Goal: Transaction & Acquisition: Book appointment/travel/reservation

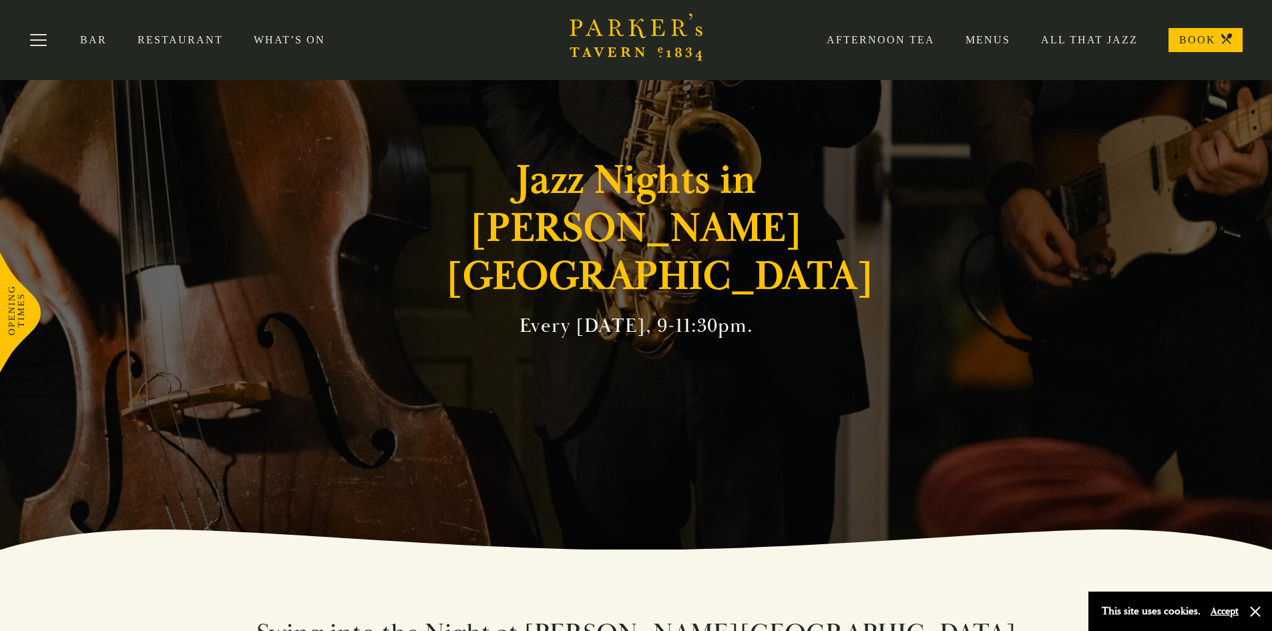
scroll to position [15, 0]
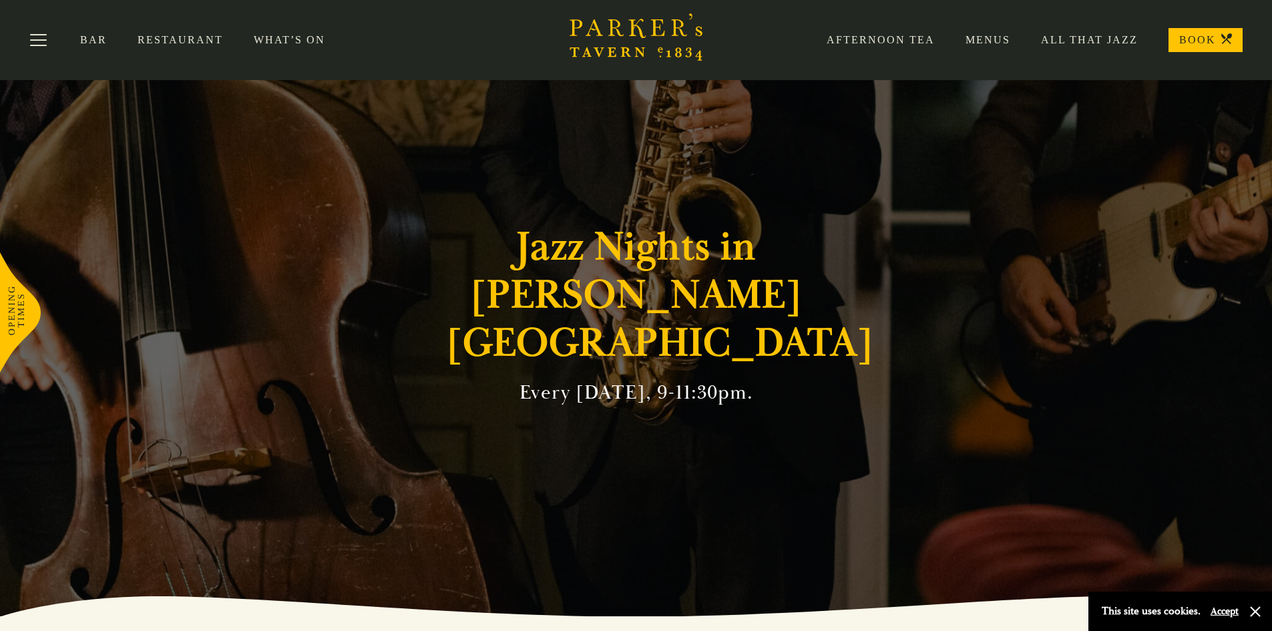
click at [1187, 39] on link "BOOK" at bounding box center [1206, 40] width 74 height 24
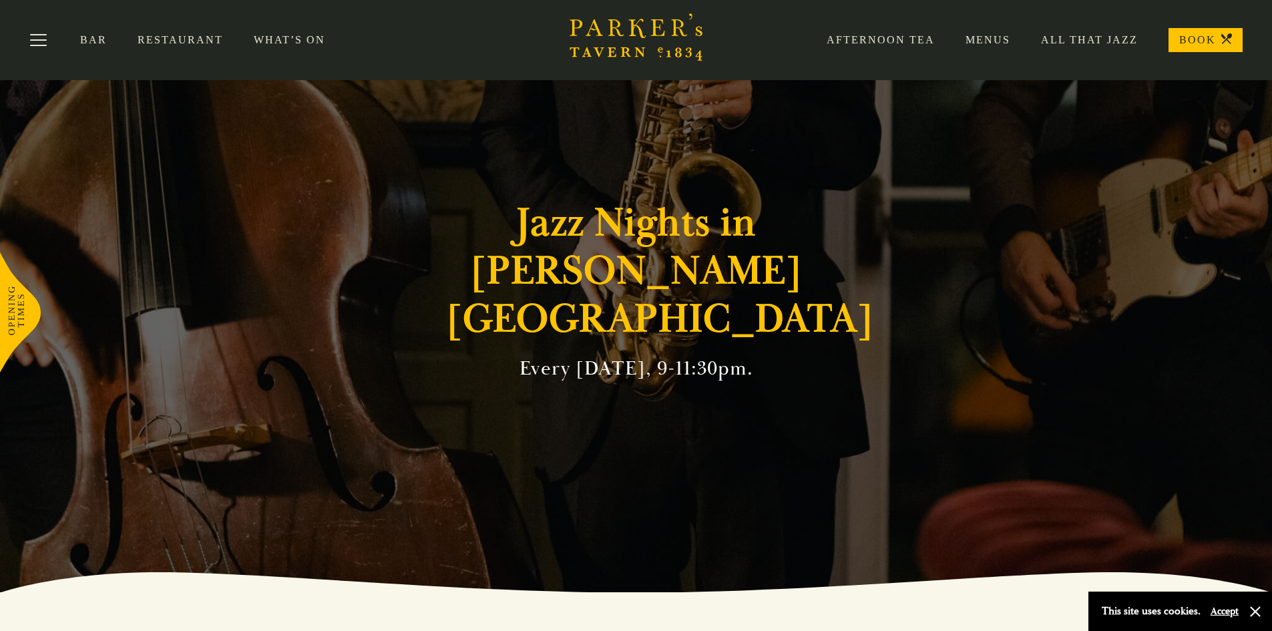
scroll to position [0, 0]
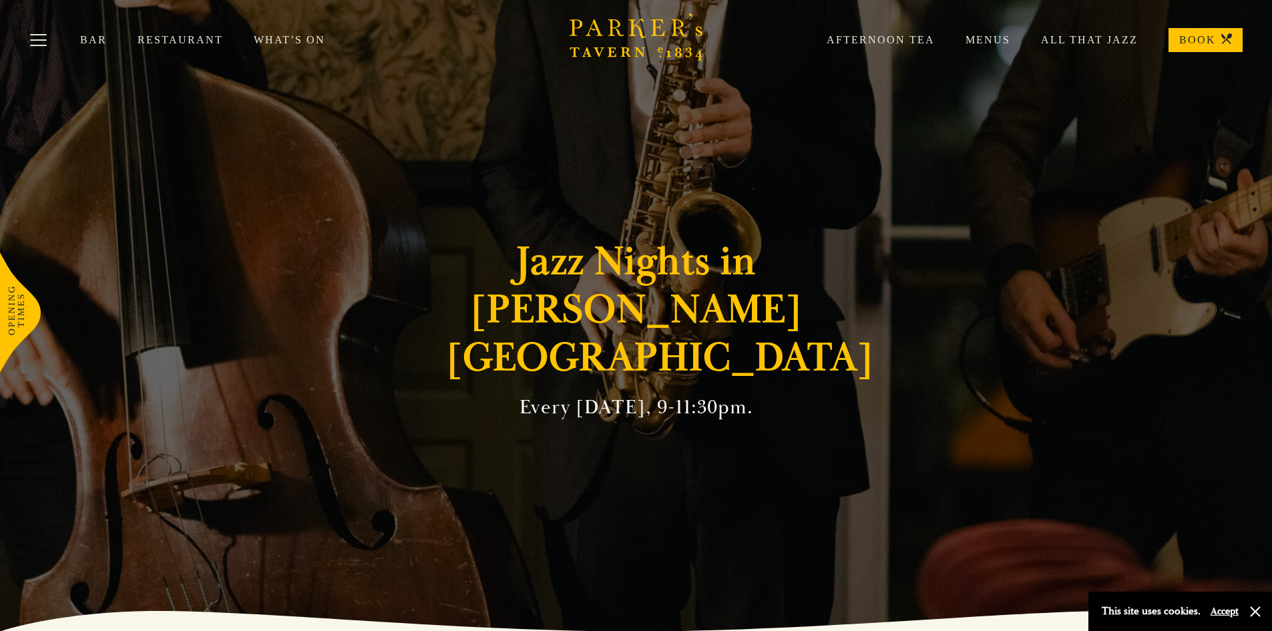
click at [971, 39] on link "Menus" at bounding box center [972, 39] width 75 height 13
click at [995, 41] on link "Menus" at bounding box center [972, 39] width 75 height 13
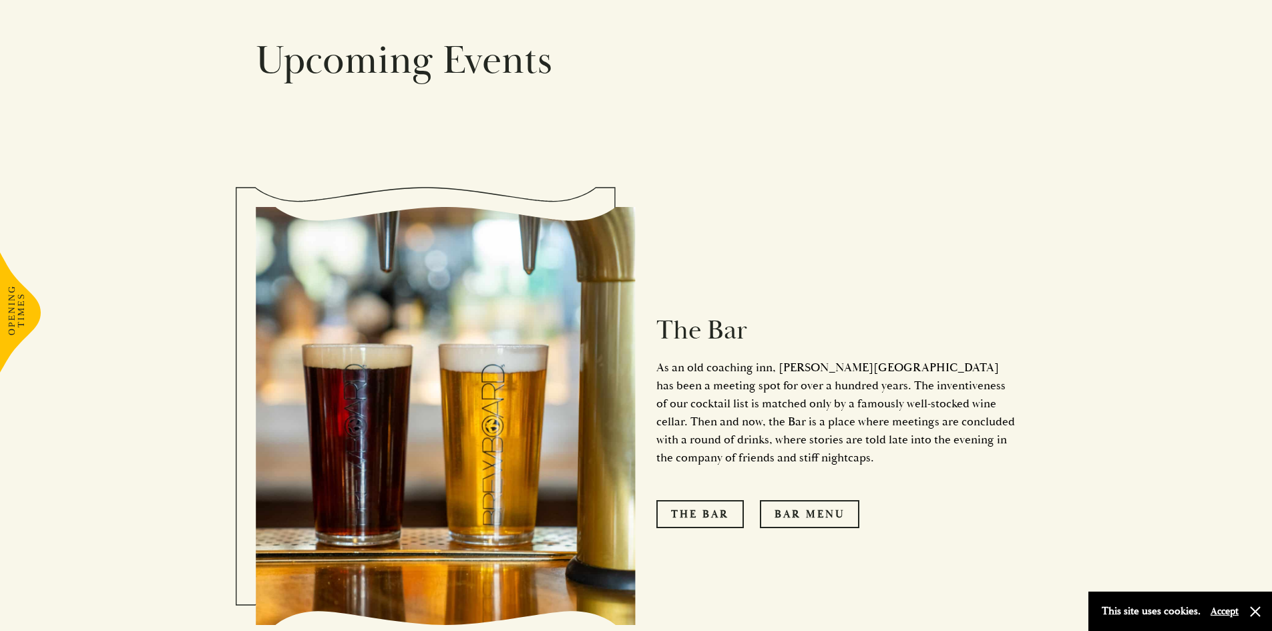
scroll to position [1069, 0]
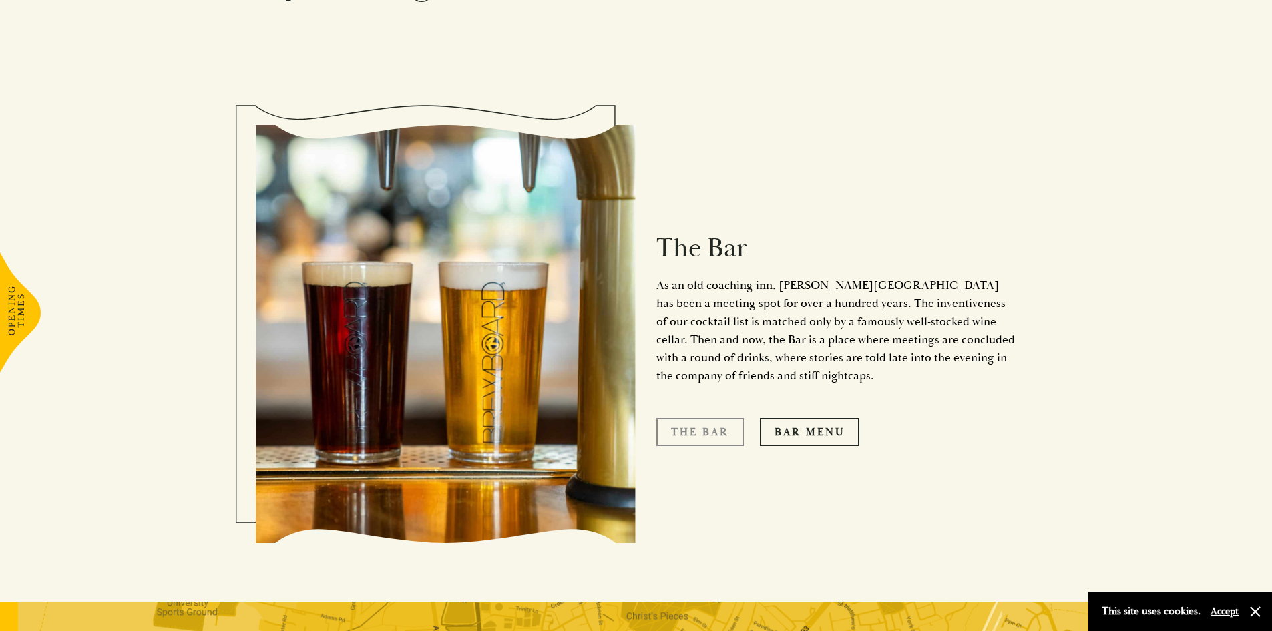
click at [687, 418] on link "The Bar" at bounding box center [701, 432] width 88 height 28
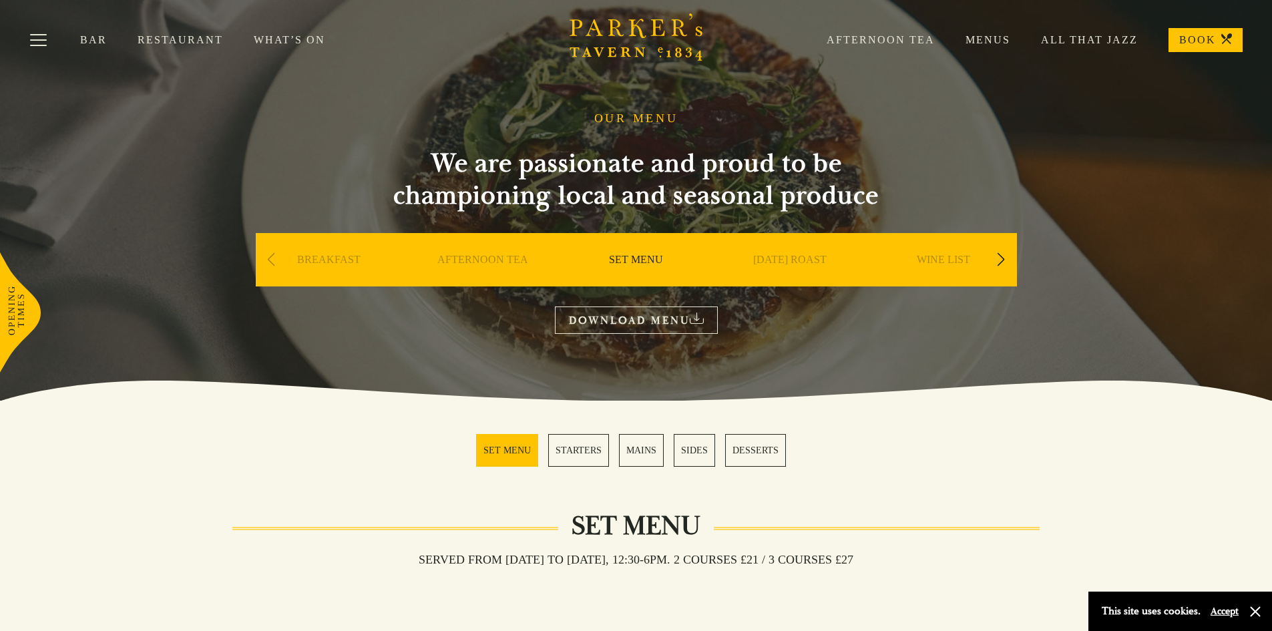
click at [991, 40] on link "Menus" at bounding box center [972, 39] width 75 height 13
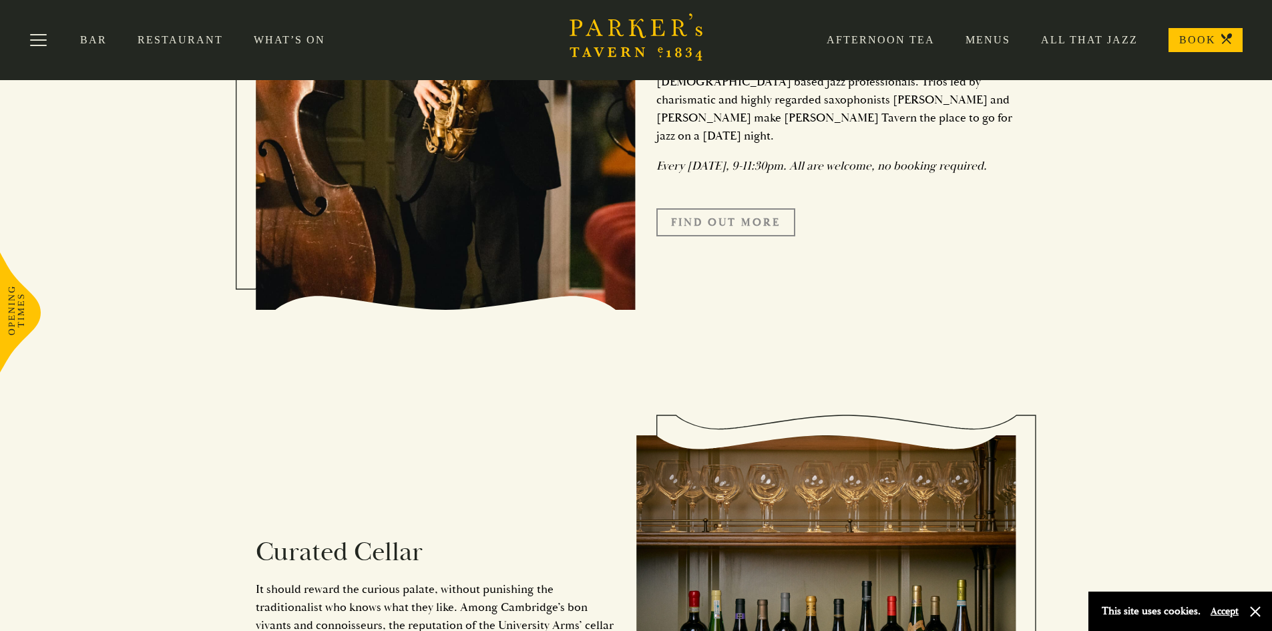
scroll to position [1908, 0]
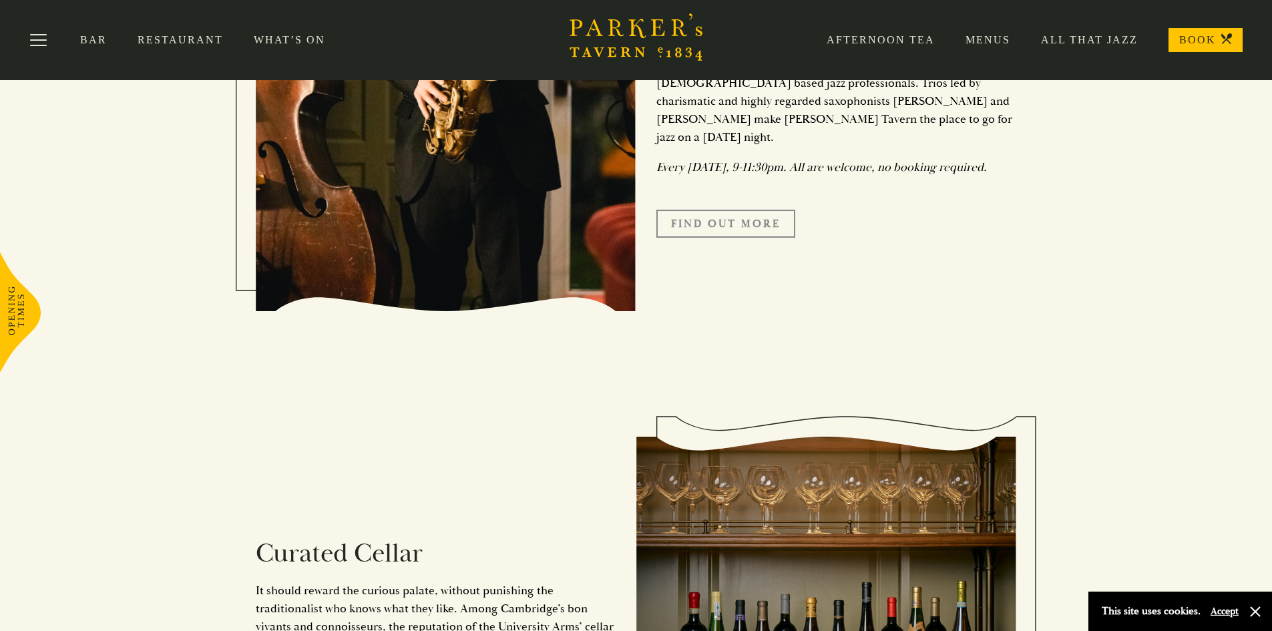
click at [697, 211] on link "Find Out More" at bounding box center [726, 224] width 139 height 28
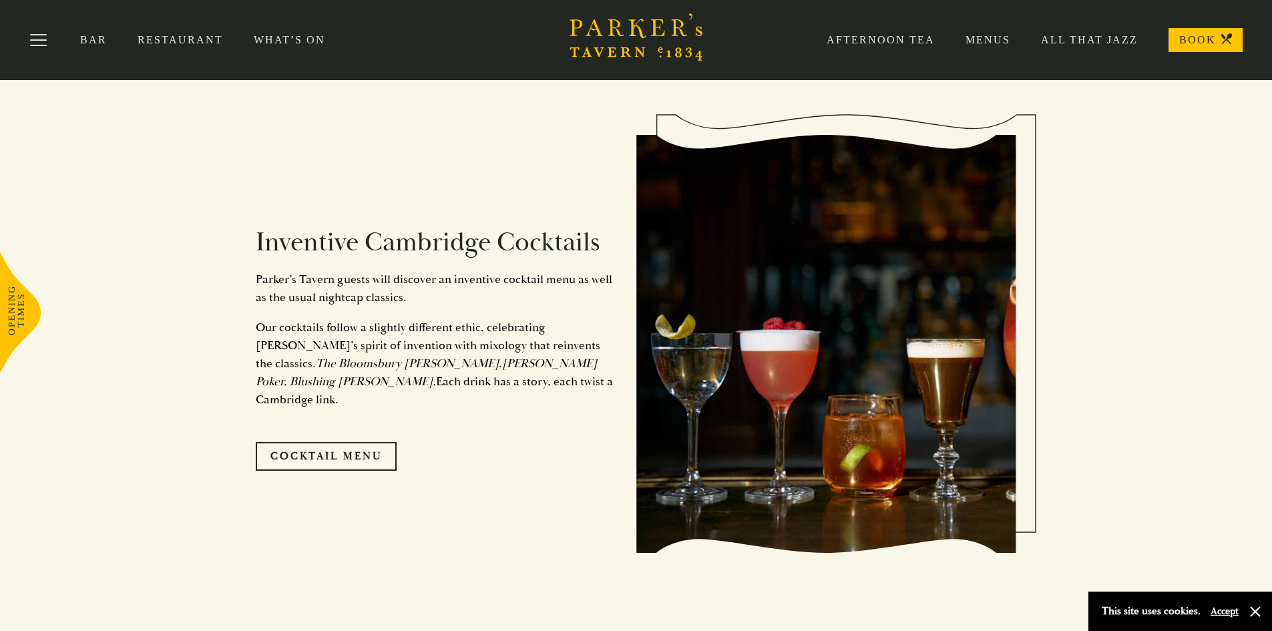
scroll to position [506, 0]
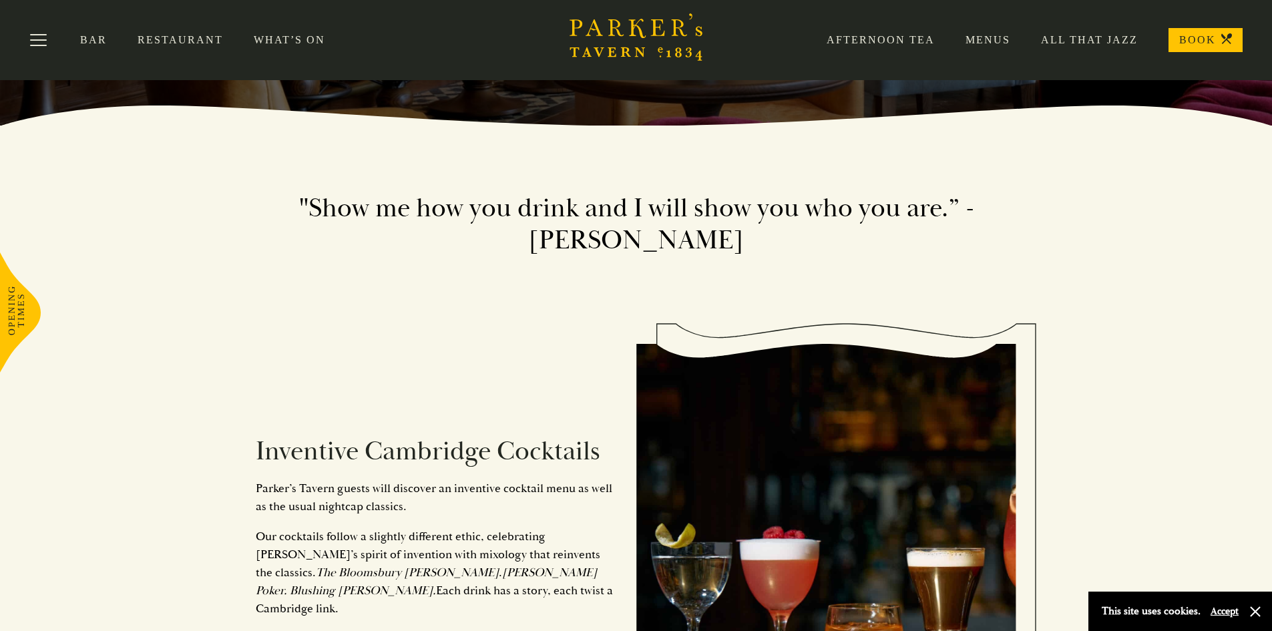
click at [998, 35] on link "Menus" at bounding box center [972, 39] width 75 height 13
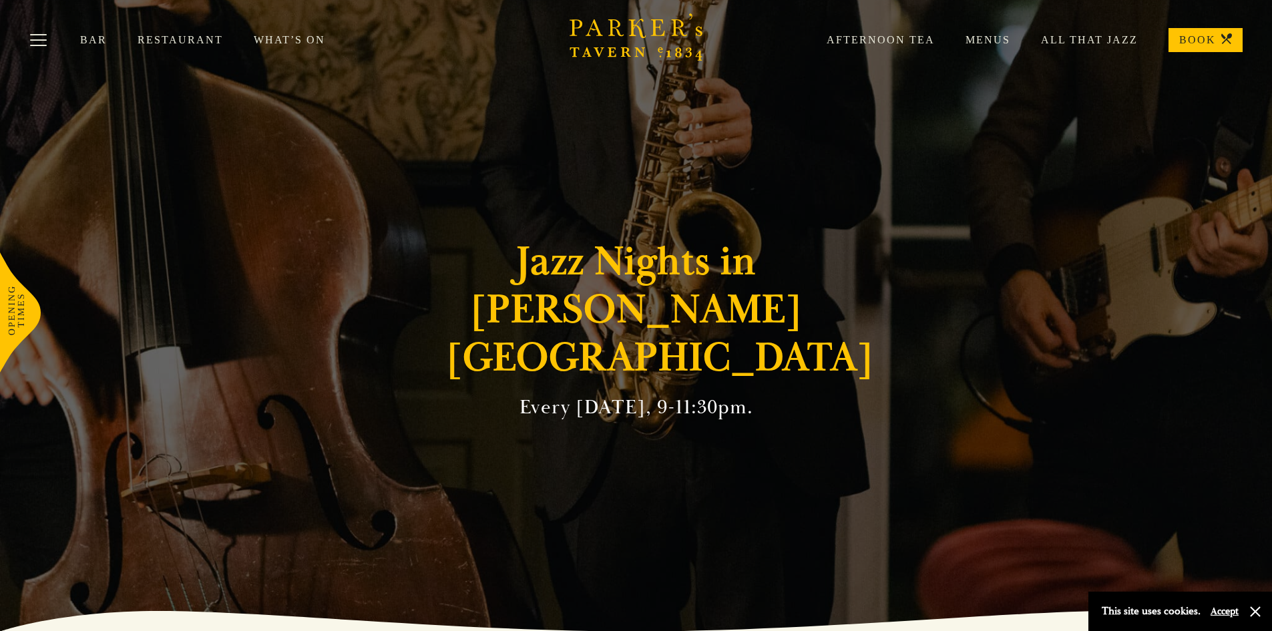
click at [1187, 45] on link "BOOK" at bounding box center [1206, 40] width 74 height 24
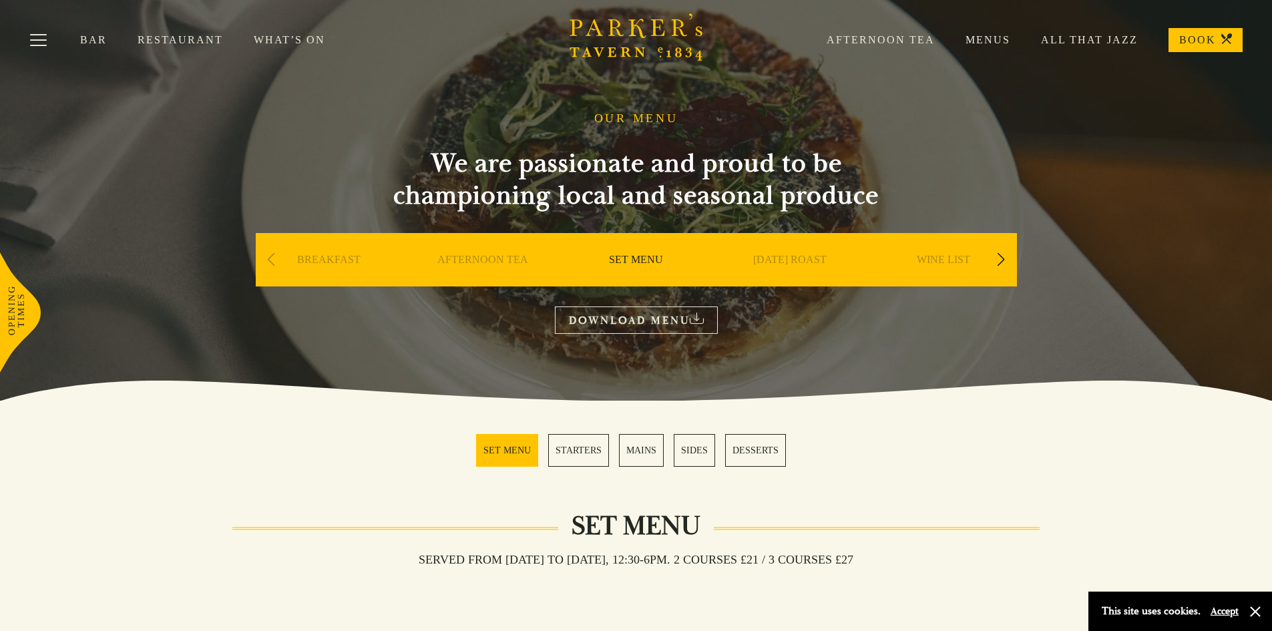
click at [1109, 41] on link "All That Jazz" at bounding box center [1075, 39] width 128 height 13
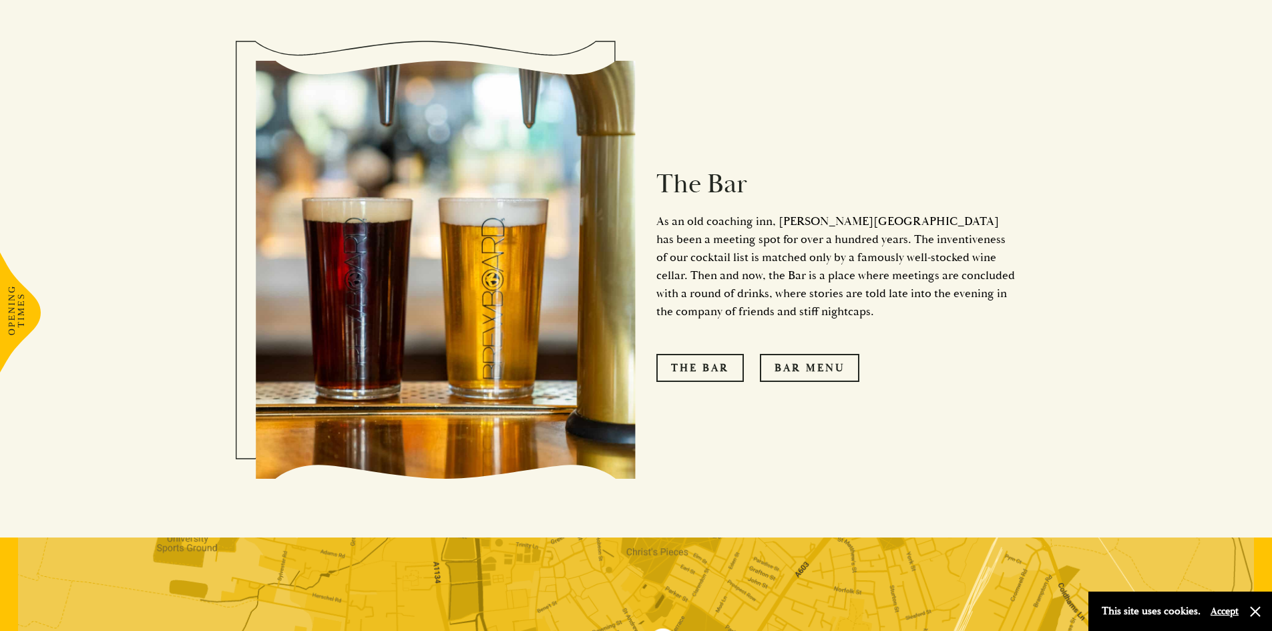
scroll to position [1136, 0]
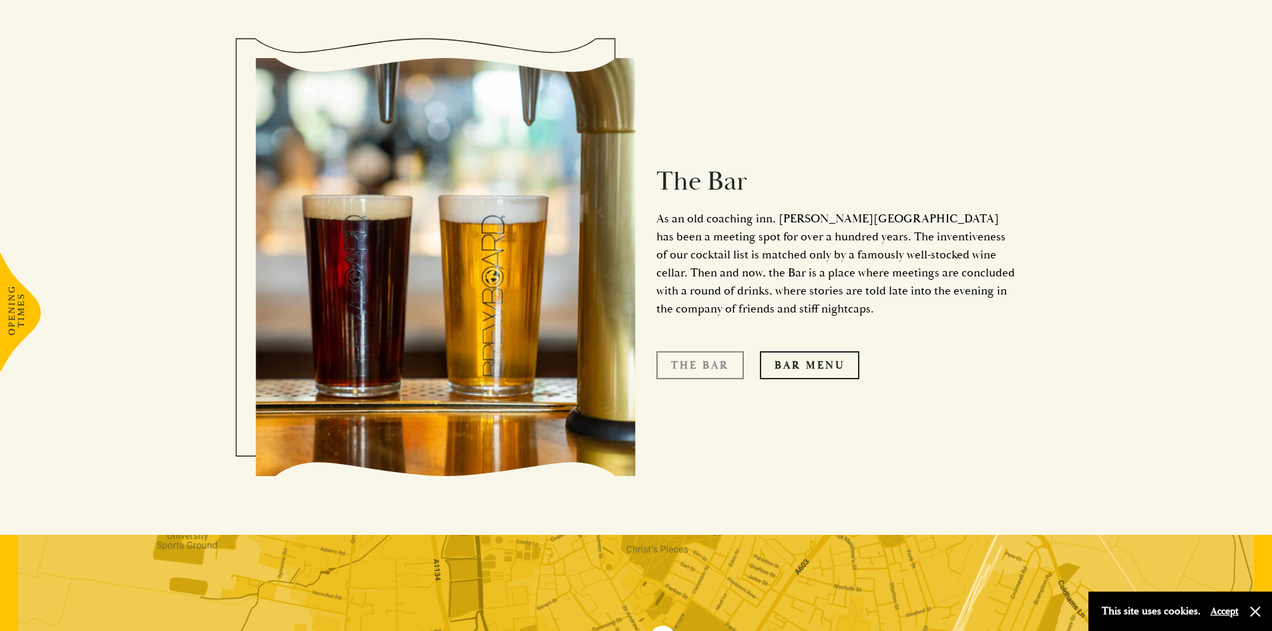
click at [716, 351] on link "The Bar" at bounding box center [701, 365] width 88 height 28
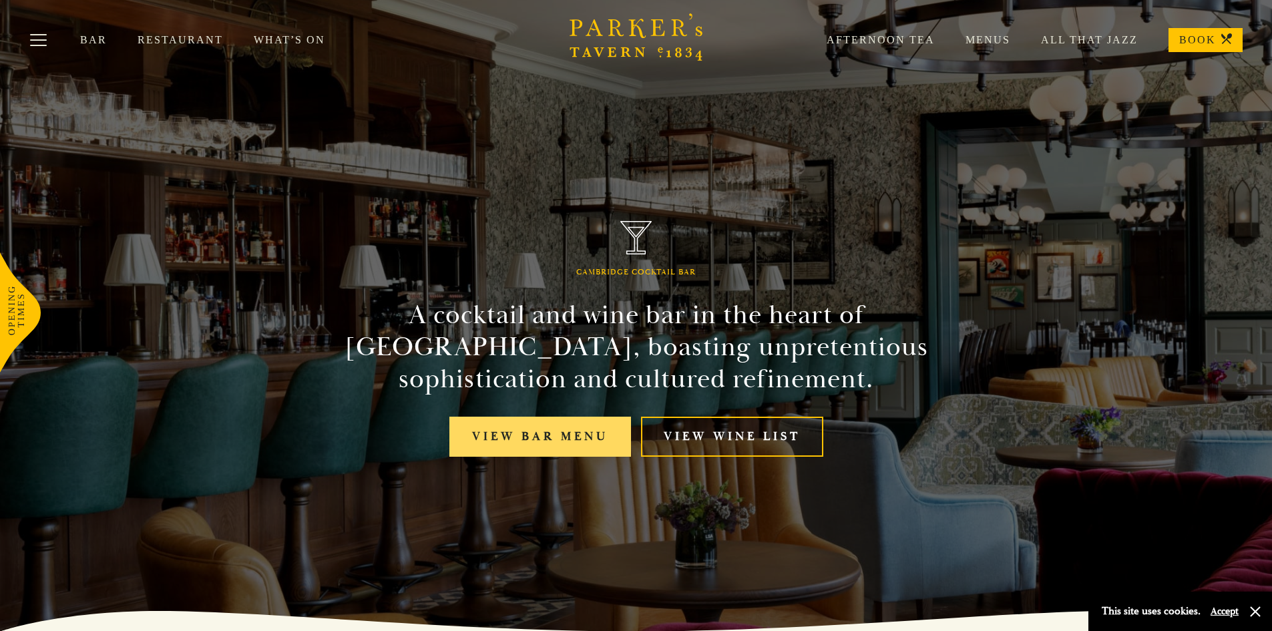
click at [573, 437] on link "View bar menu" at bounding box center [541, 437] width 182 height 41
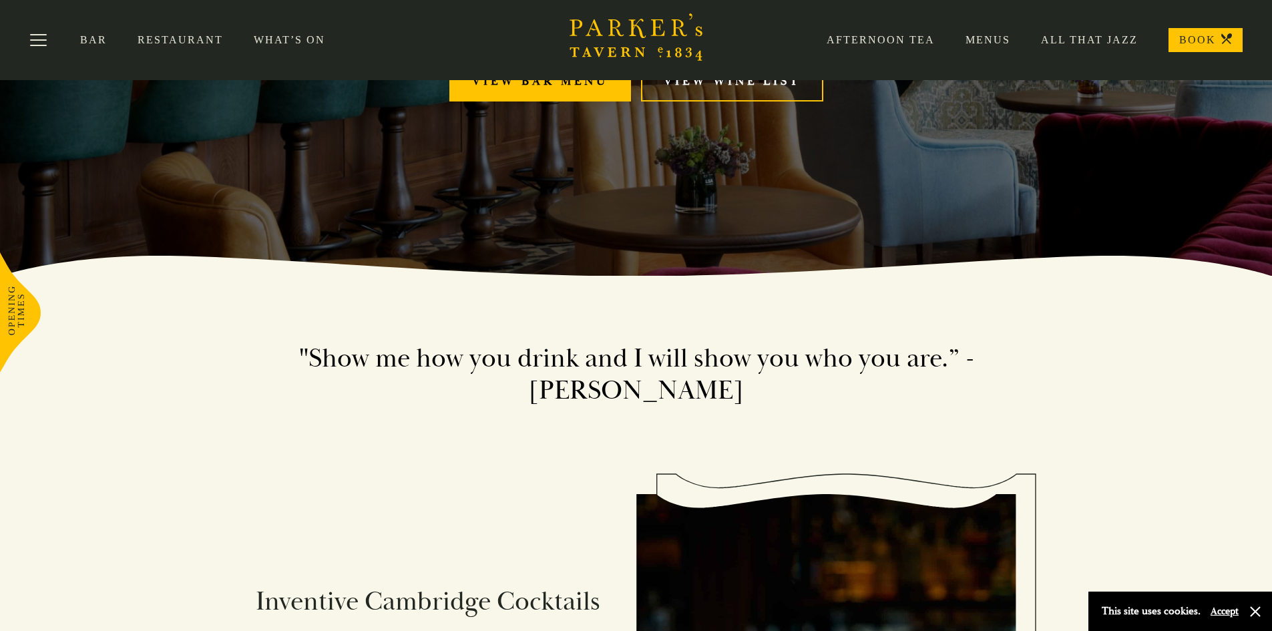
scroll to position [334, 0]
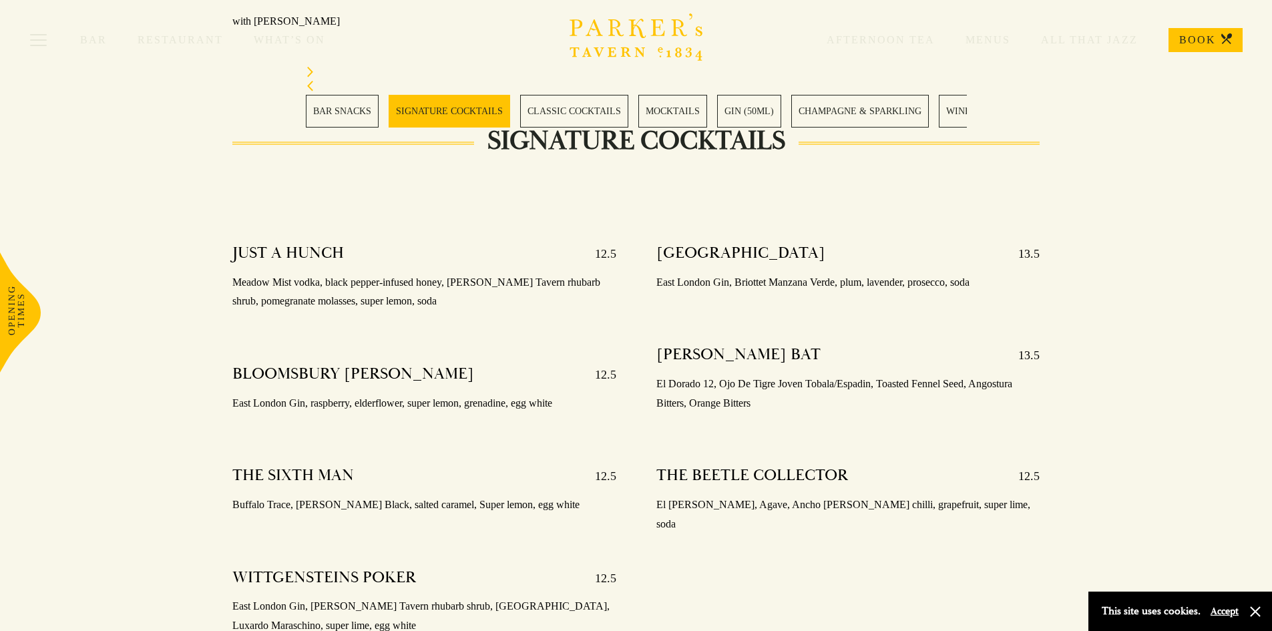
scroll to position [1269, 0]
